Goal: Information Seeking & Learning: Check status

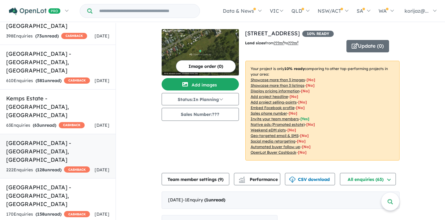
scroll to position [1135, 0]
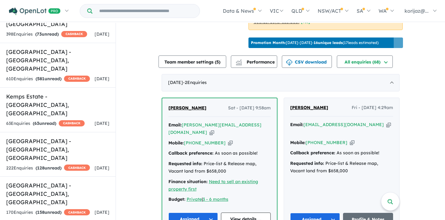
scroll to position [195, 0]
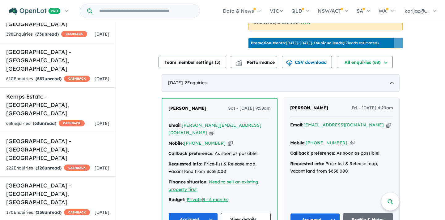
click at [320, 85] on div "[DATE] - 2 Enquir ies ( 0 unread)" at bounding box center [281, 82] width 238 height 17
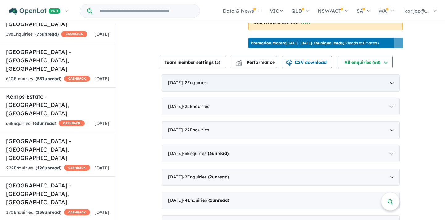
click at [316, 87] on div "[DATE] - 2 Enquir ies ( 0 unread)" at bounding box center [281, 82] width 238 height 17
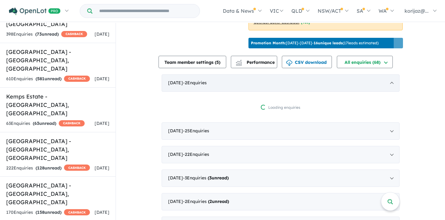
scroll to position [1, 0]
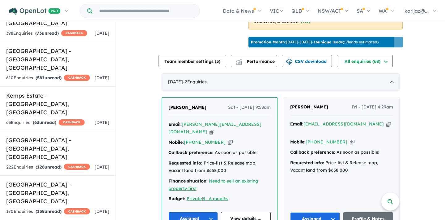
click at [323, 88] on div "[DATE] - 2 Enquir ies ( 0 unread)" at bounding box center [281, 81] width 238 height 17
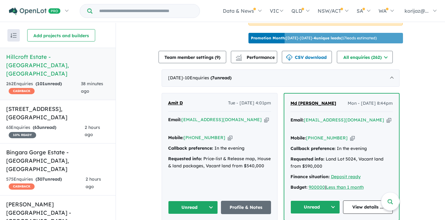
scroll to position [211, 0]
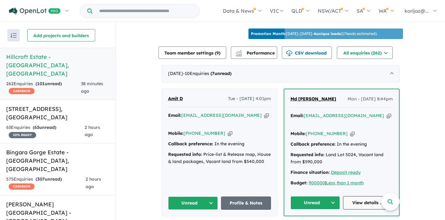
click at [362, 196] on link "View details ..." at bounding box center [368, 202] width 50 height 13
click at [370, 196] on link "View details ..." at bounding box center [368, 202] width 50 height 13
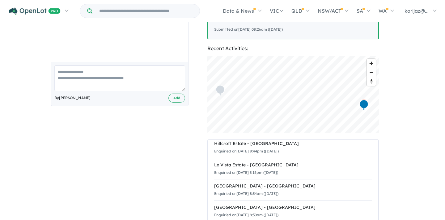
scroll to position [6, 0]
